Goal: Information Seeking & Learning: Learn about a topic

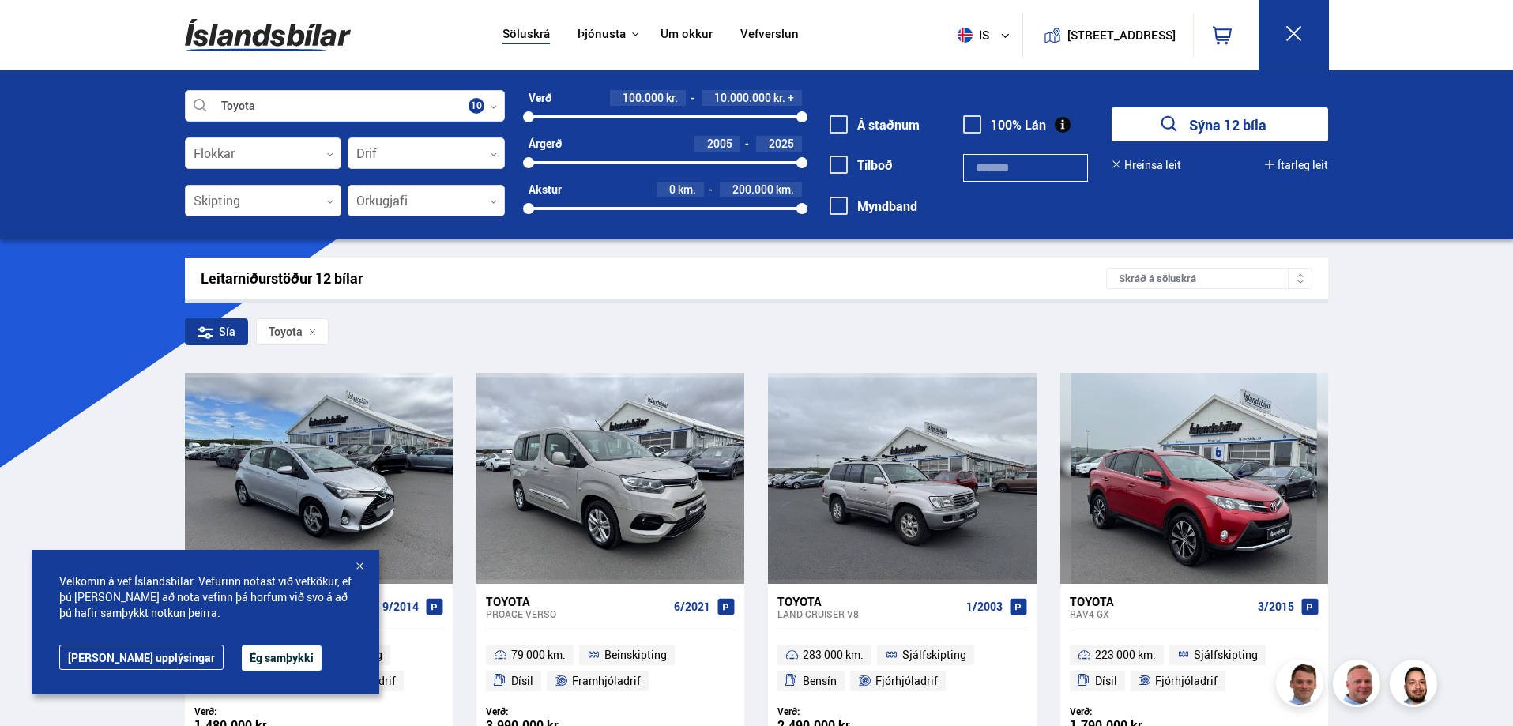
scroll to position [158, 0]
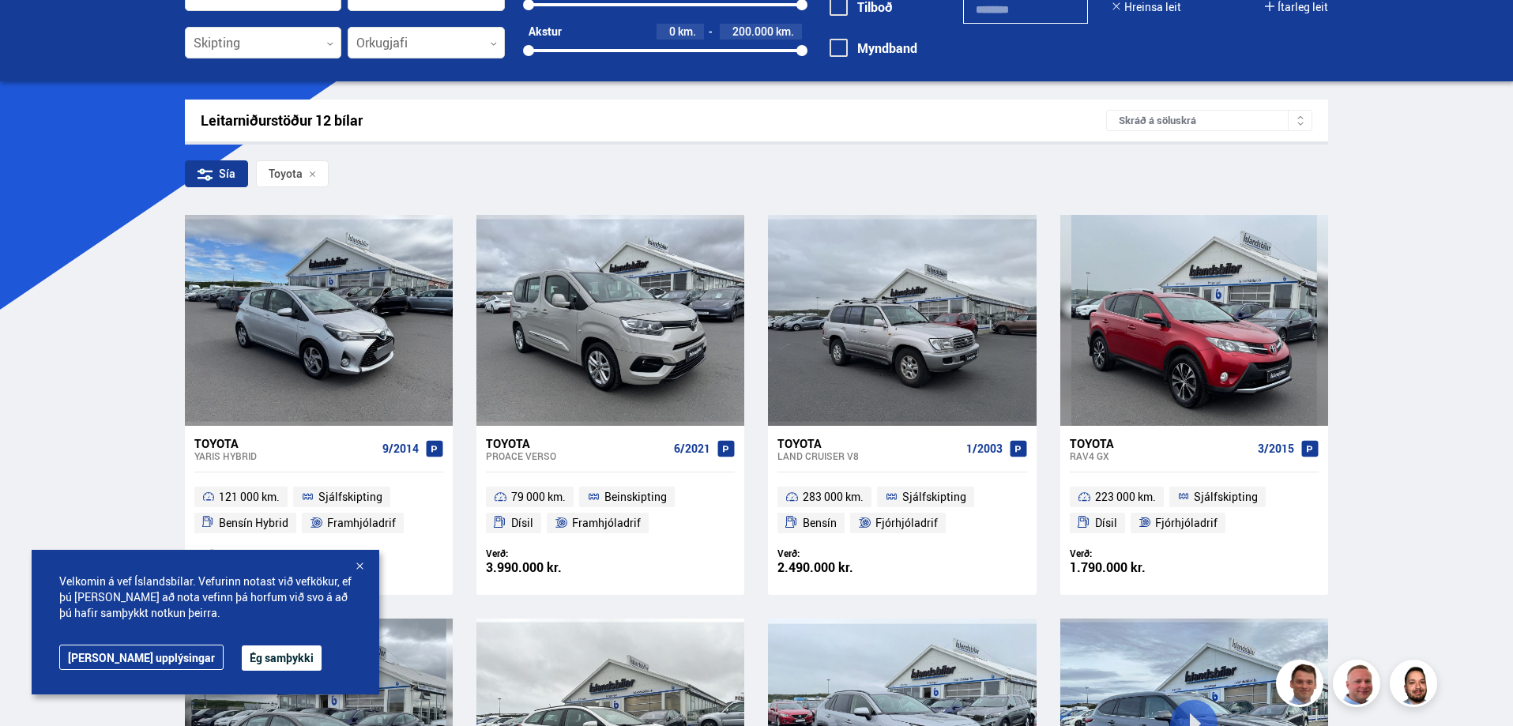
click at [242, 661] on button "Ég samþykki" at bounding box center [282, 657] width 80 height 25
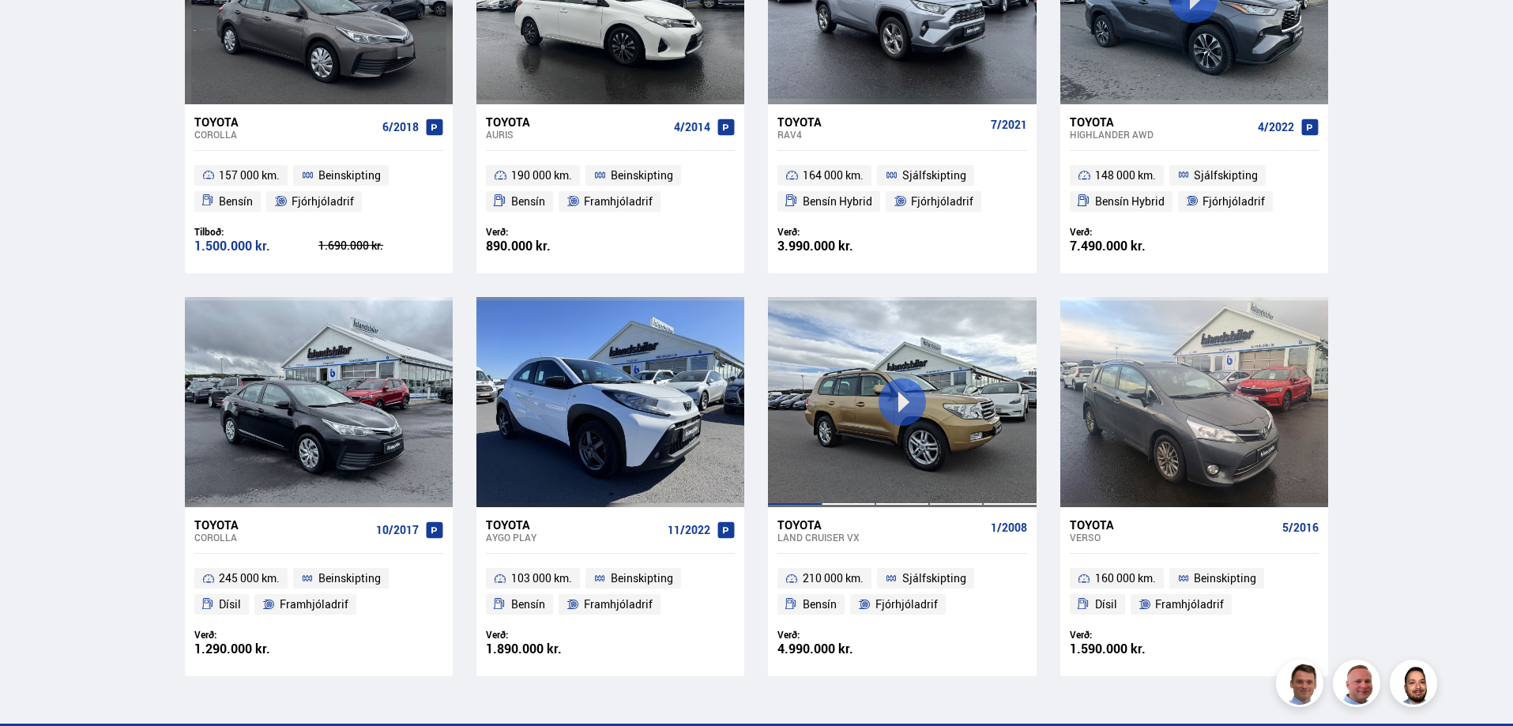
scroll to position [948, 0]
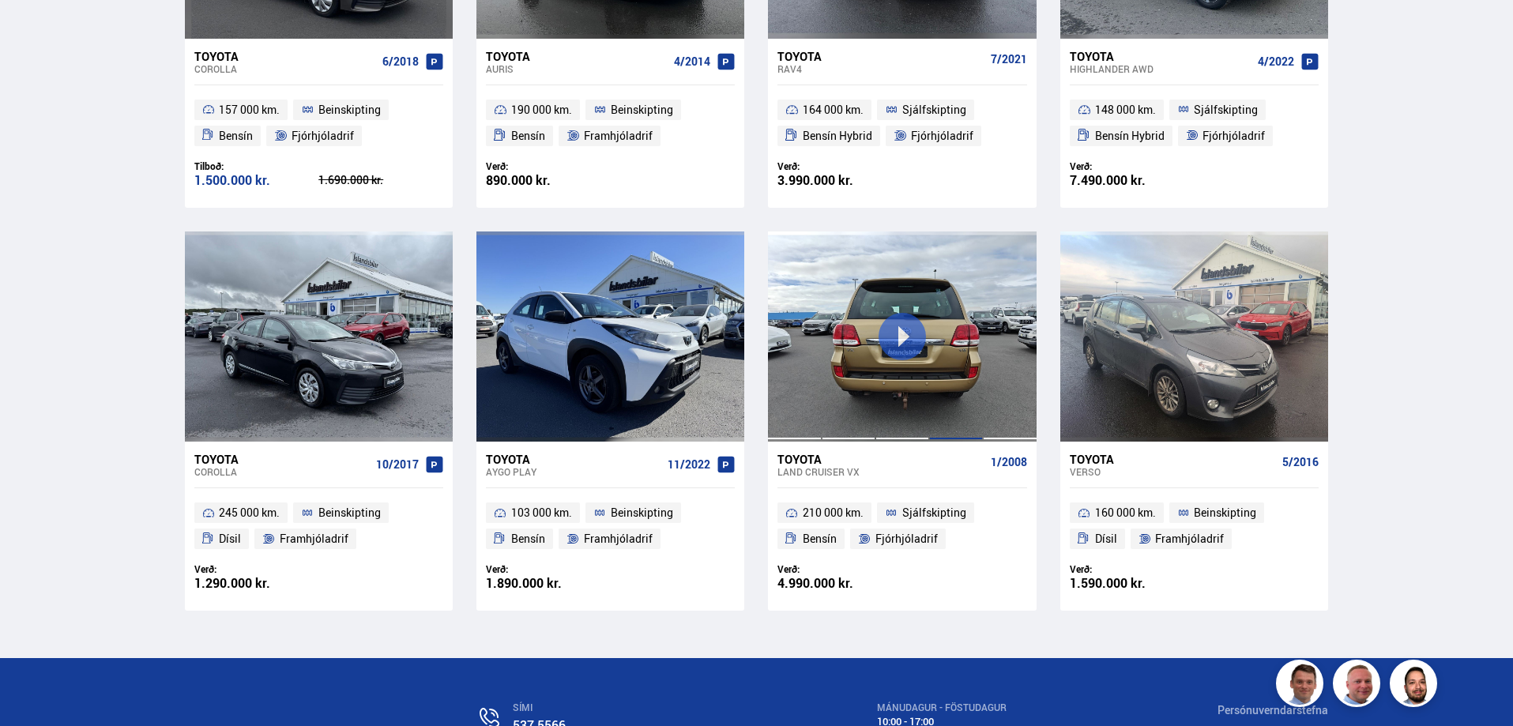
click at [949, 341] on div at bounding box center [956, 336] width 54 height 210
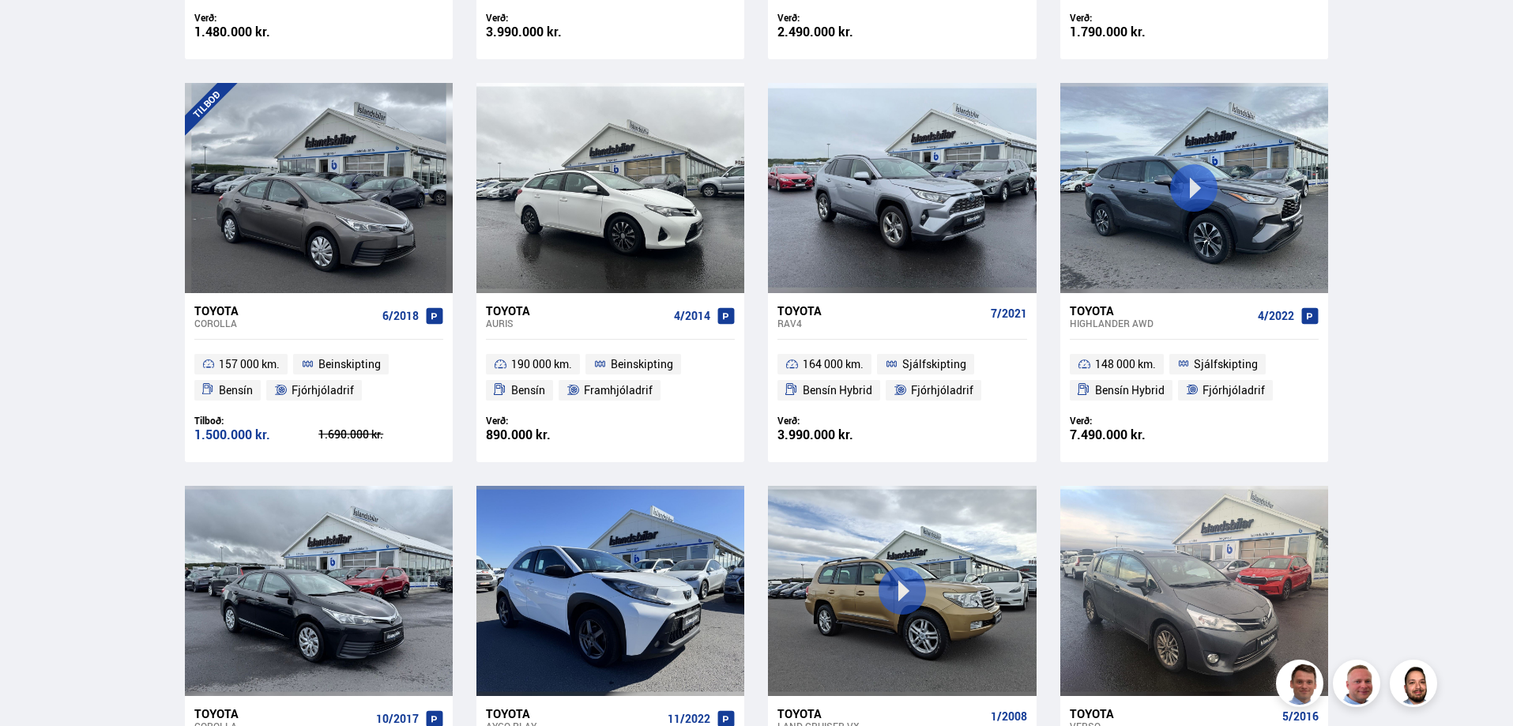
scroll to position [679, 0]
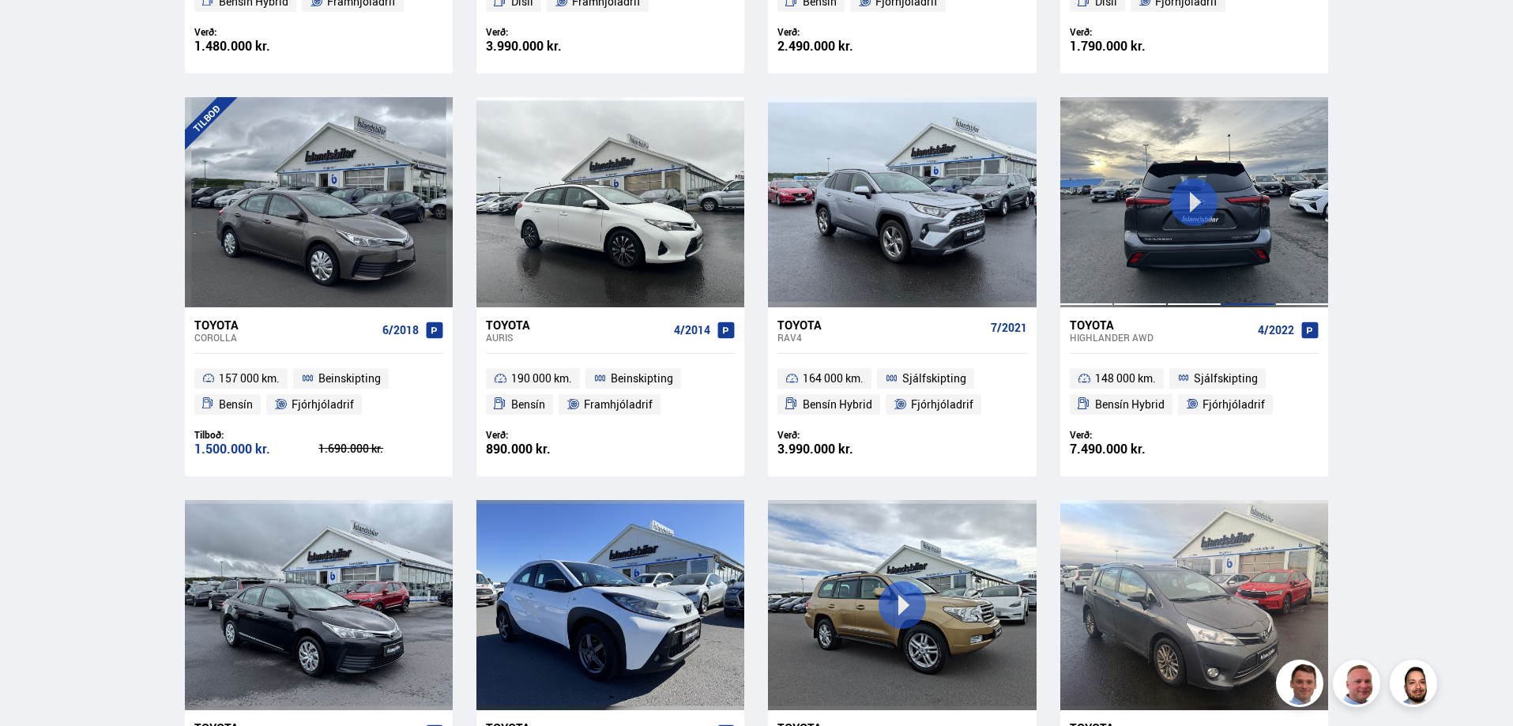
click at [1236, 194] on div at bounding box center [1248, 202] width 54 height 210
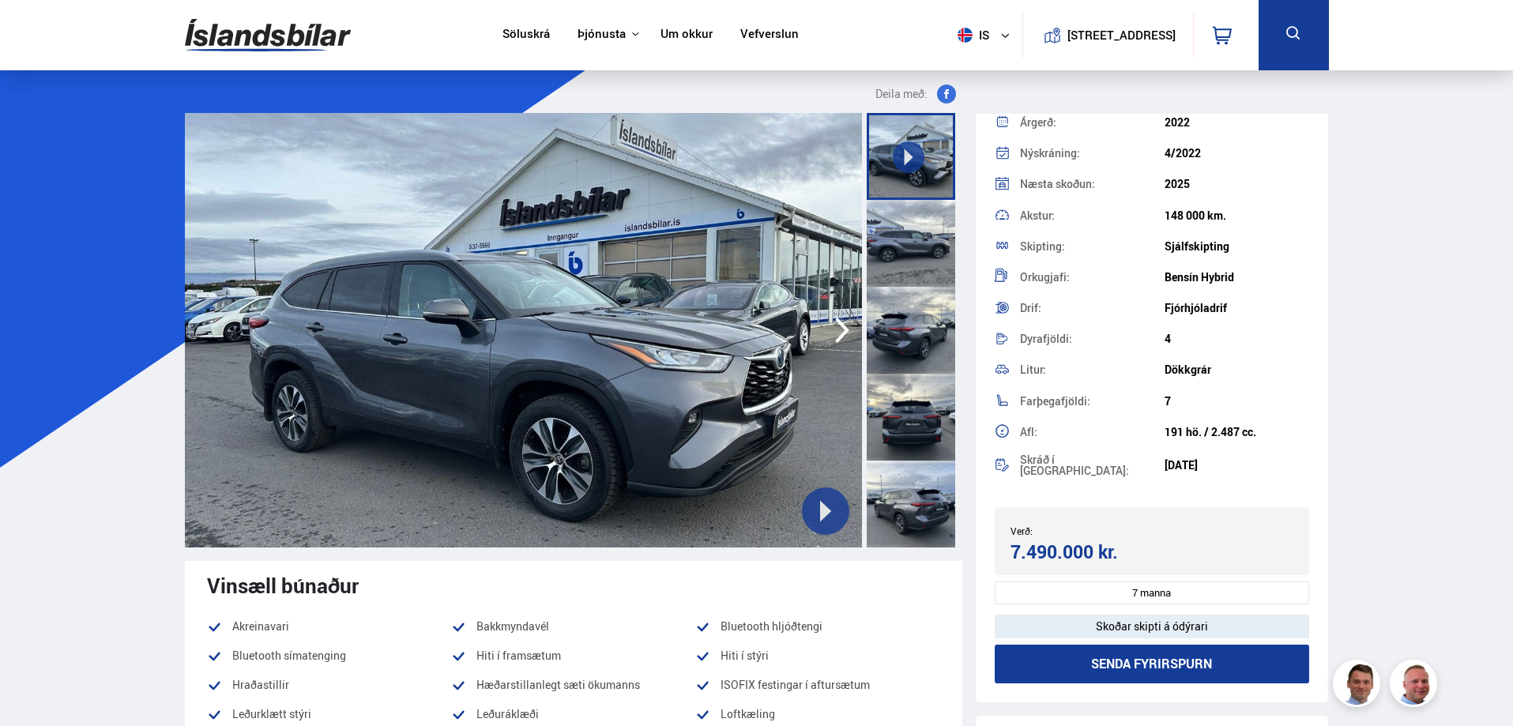
scroll to position [158, 0]
